Goal: Navigation & Orientation: Find specific page/section

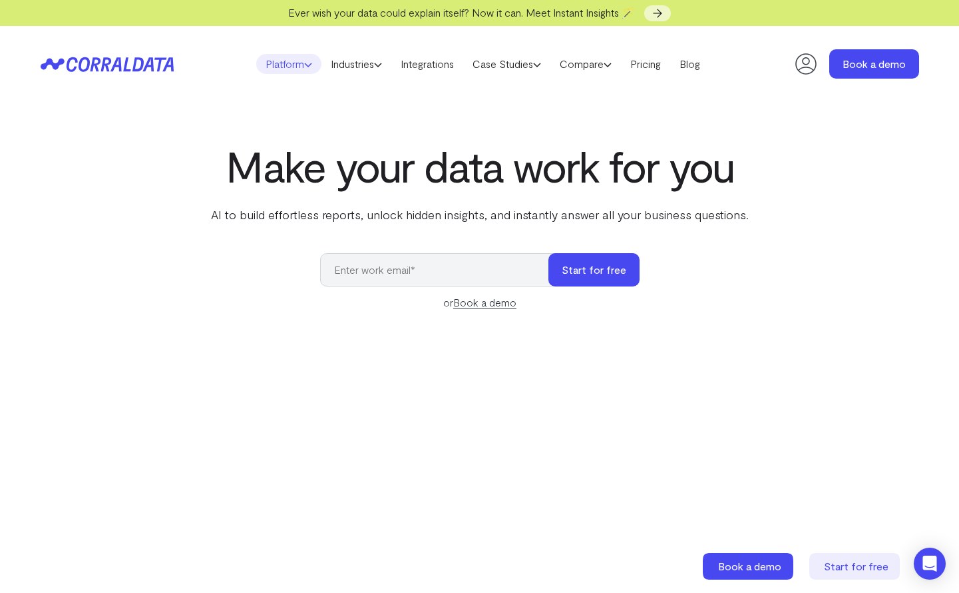
click at [282, 67] on link "Platform" at bounding box center [288, 64] width 65 height 20
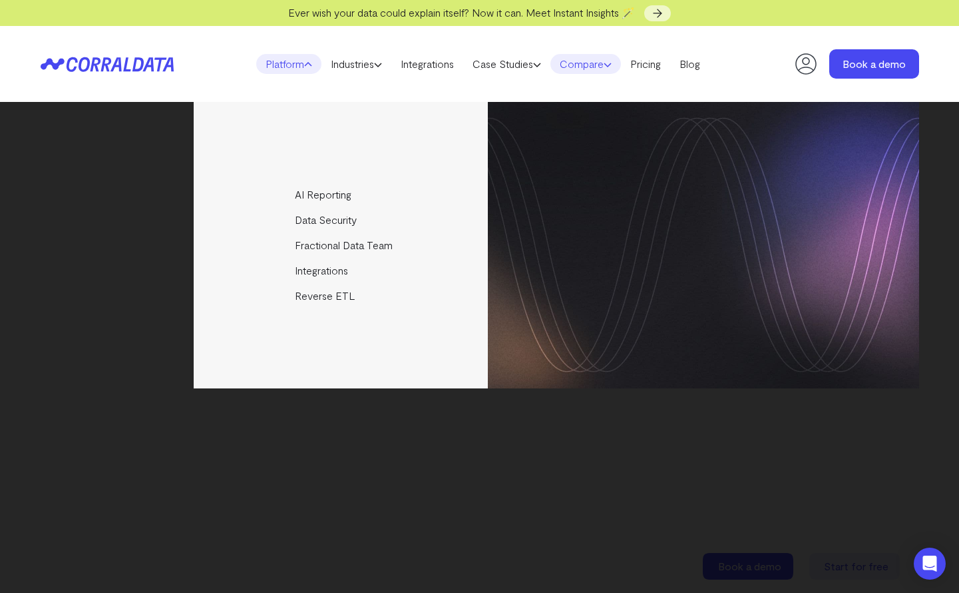
click at [575, 63] on link "Compare" at bounding box center [586, 64] width 71 height 20
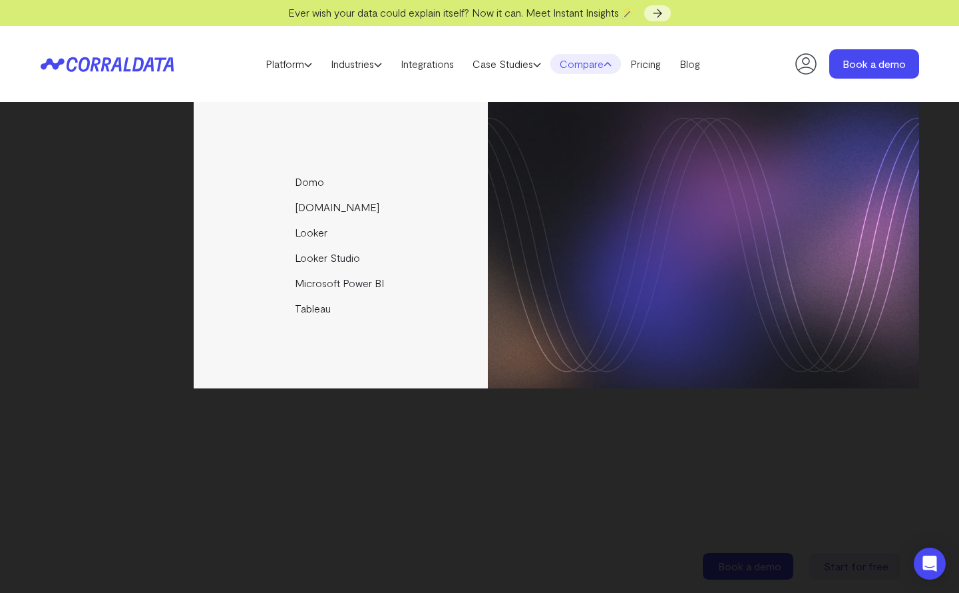
click at [575, 63] on link "Compare" at bounding box center [586, 64] width 71 height 20
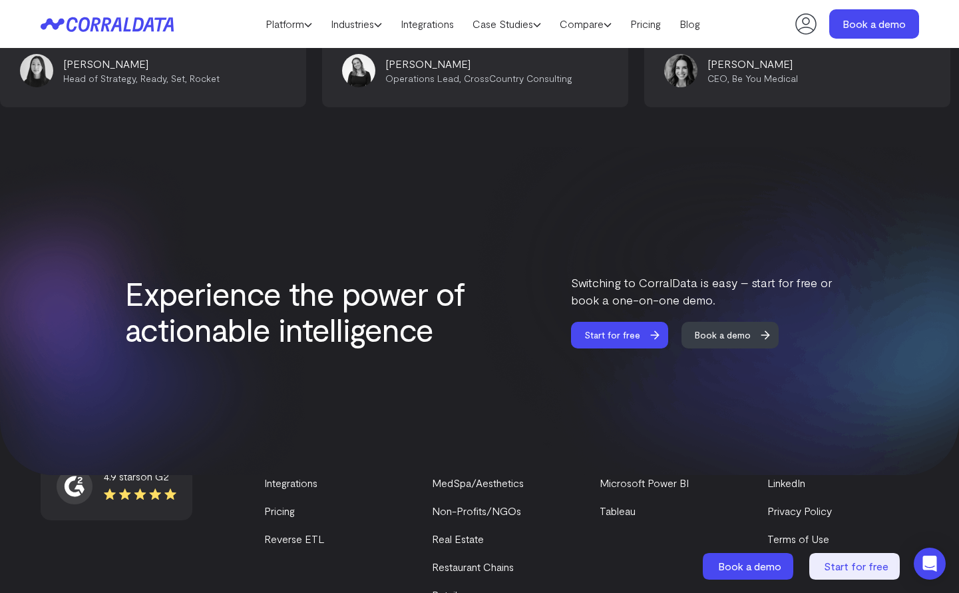
scroll to position [5671, 0]
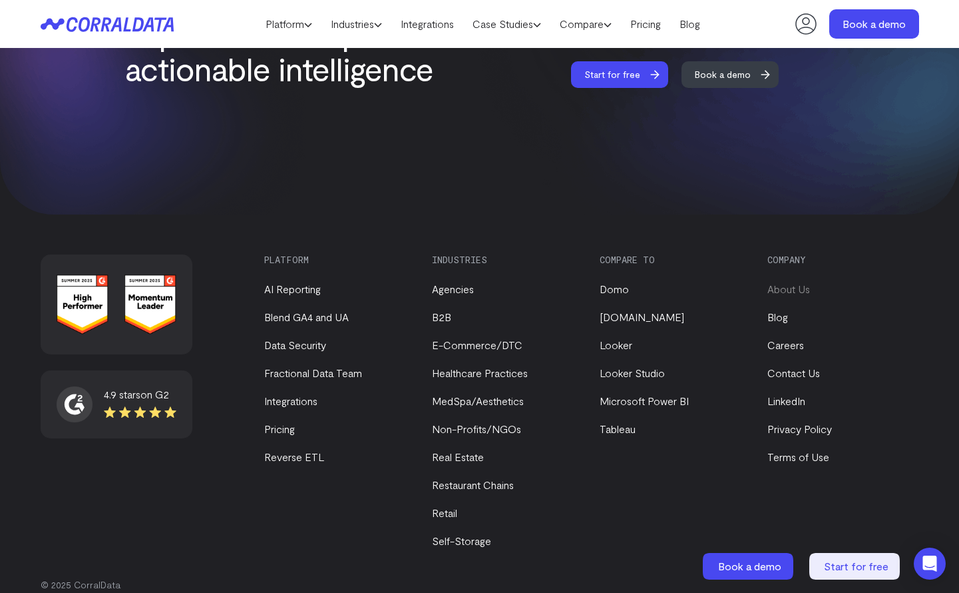
click at [789, 282] on link "About Us" at bounding box center [789, 288] width 43 height 13
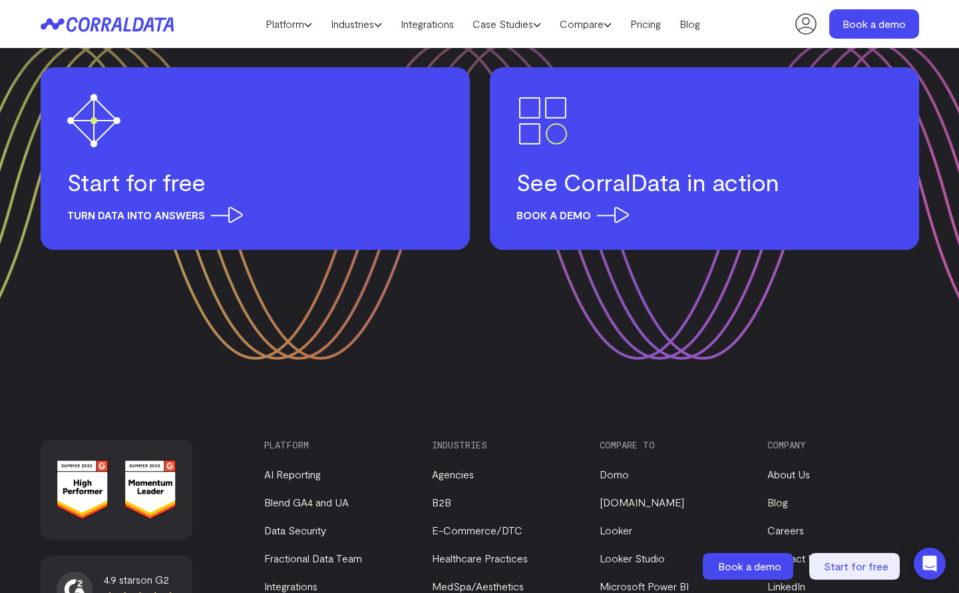
scroll to position [1687, 0]
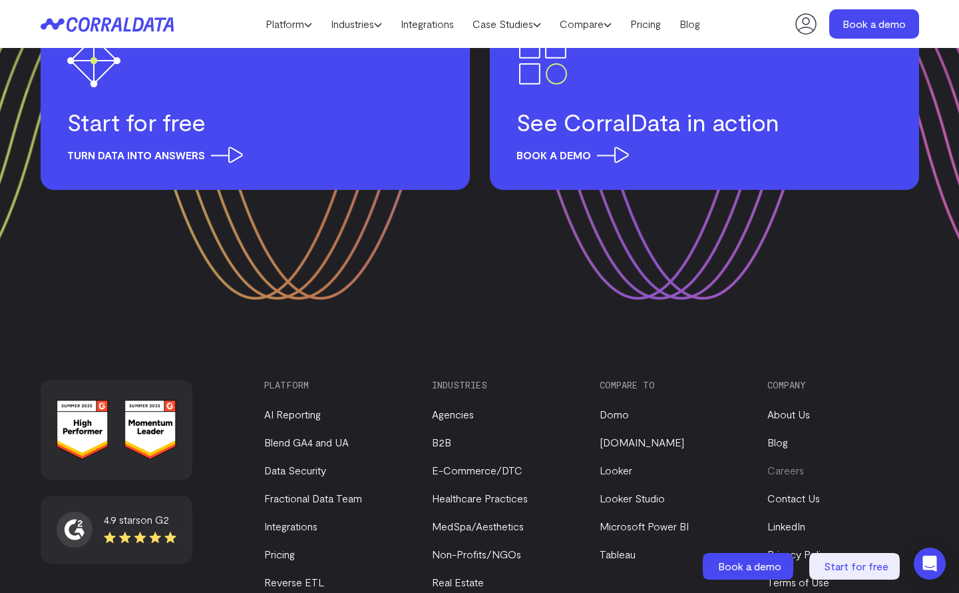
click at [792, 463] on link "Careers" at bounding box center [786, 469] width 37 height 13
